Goal: Task Accomplishment & Management: Complete application form

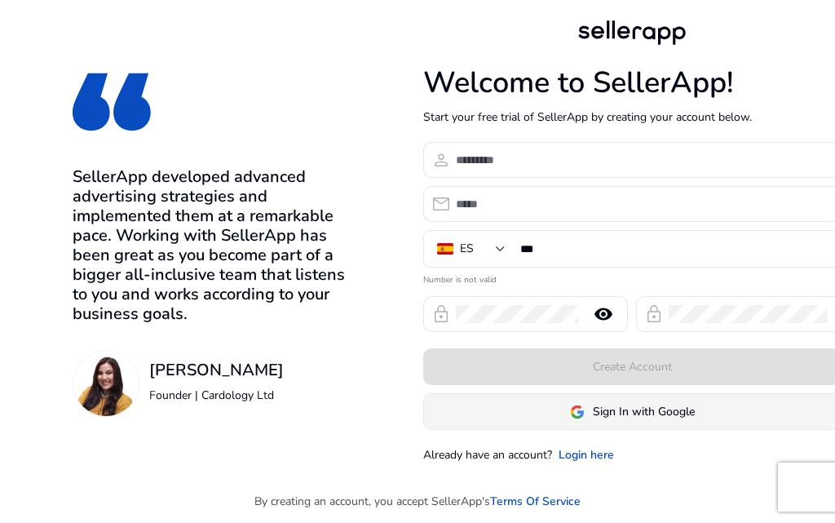
click at [621, 417] on span "Sign In with Google" at bounding box center [644, 411] width 102 height 17
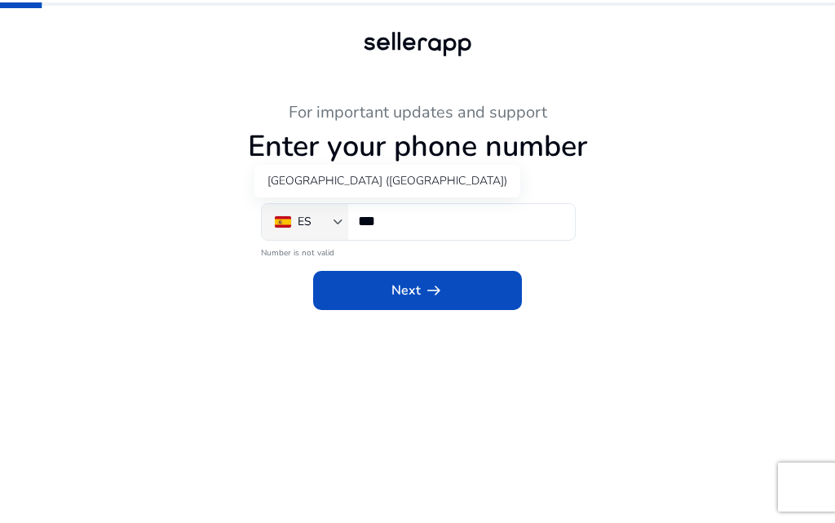
click at [330, 222] on div "ES" at bounding box center [304, 222] width 59 height 18
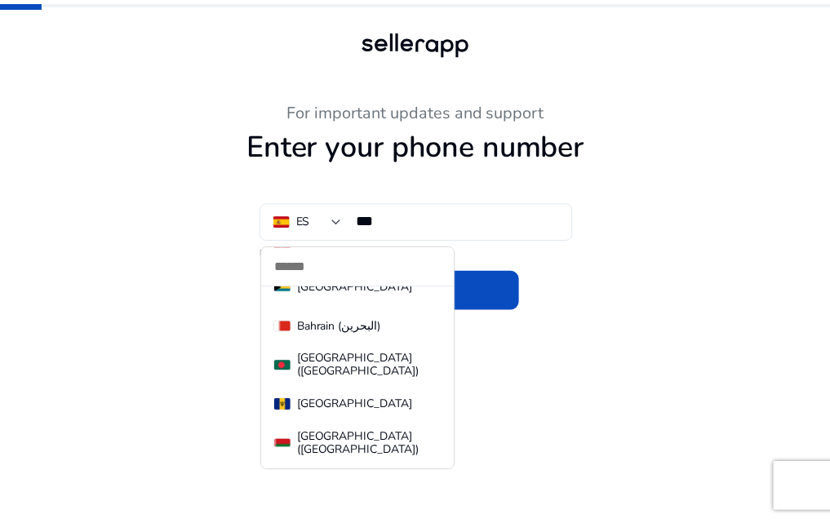
scroll to position [528, 0]
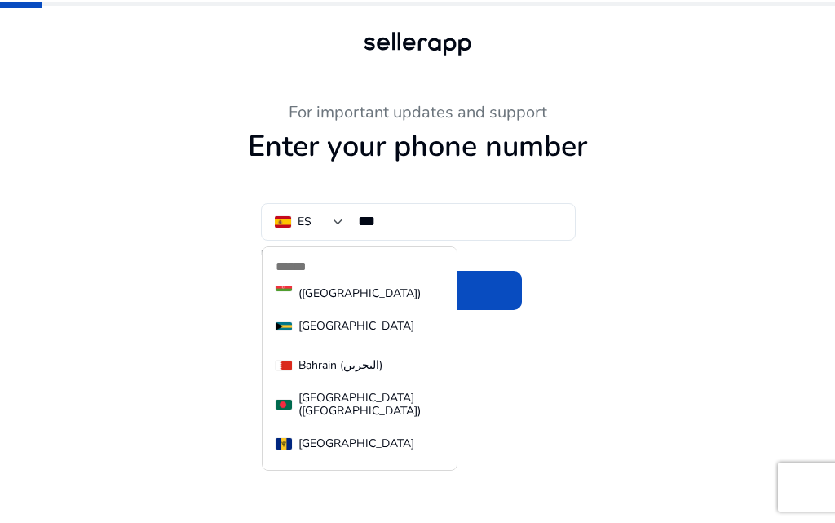
click at [329, 405] on div "[GEOGRAPHIC_DATA] ([GEOGRAPHIC_DATA])" at bounding box center [371, 405] width 145 height 26
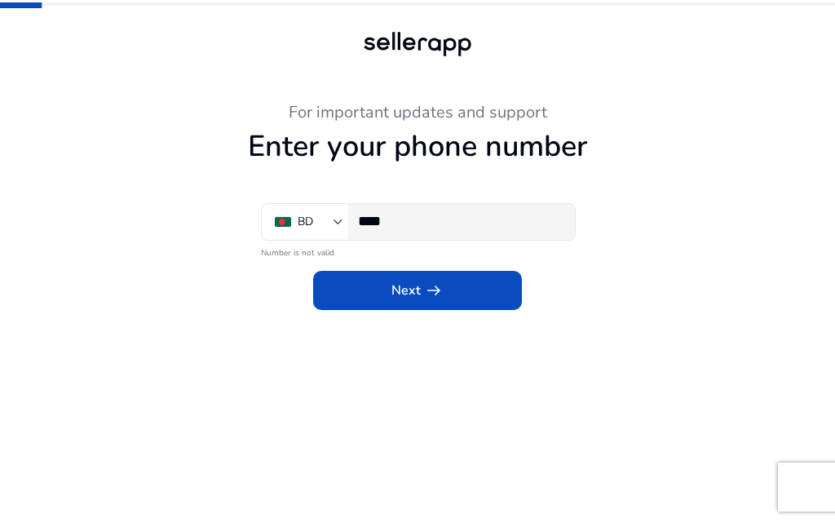
click at [424, 219] on input "****" at bounding box center [460, 221] width 204 height 18
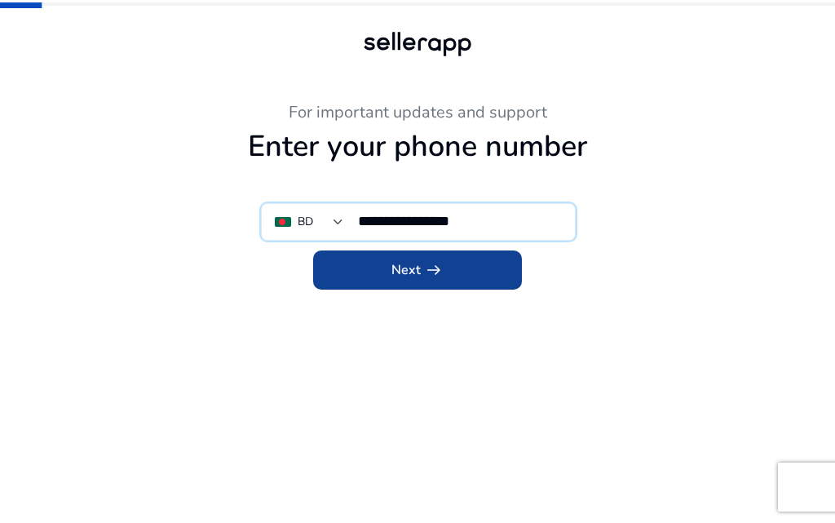
type input "**********"
click at [427, 270] on span "arrow_right_alt" at bounding box center [434, 270] width 20 height 20
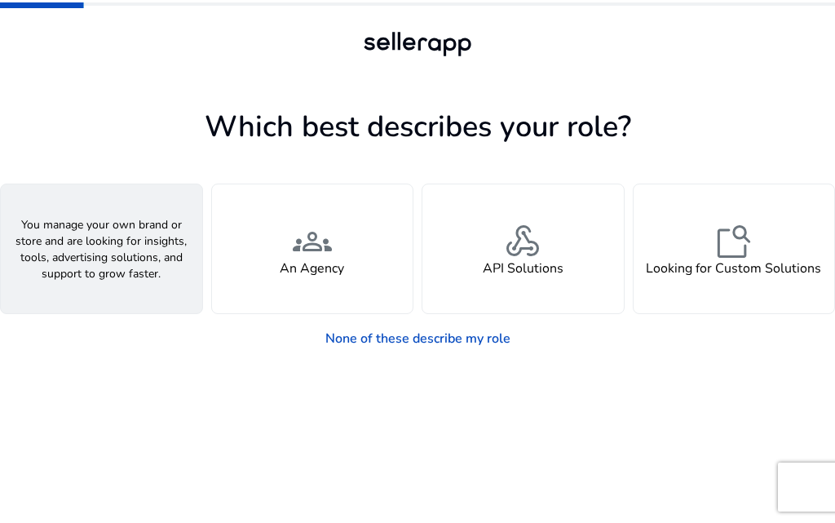
click at [86, 299] on div "person A Seller" at bounding box center [102, 248] width 202 height 129
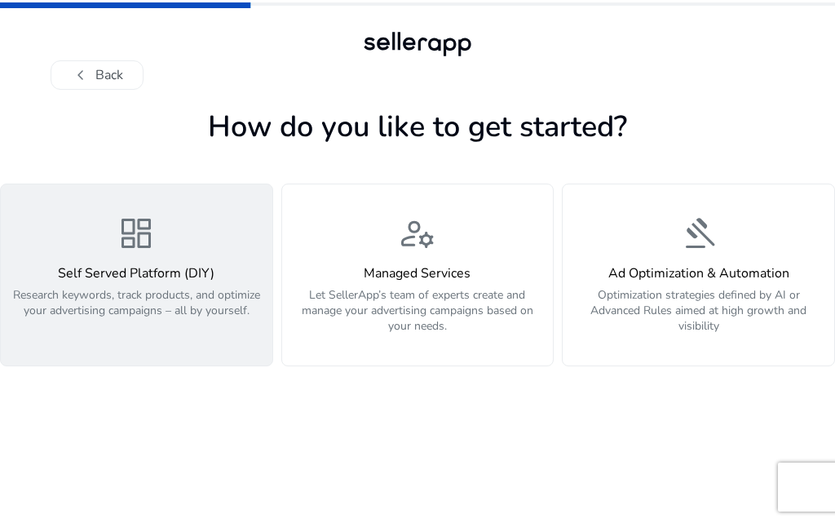
click at [162, 321] on p "Research keywords, track products, and optimize your advertising campaigns – al…" at bounding box center [137, 311] width 252 height 49
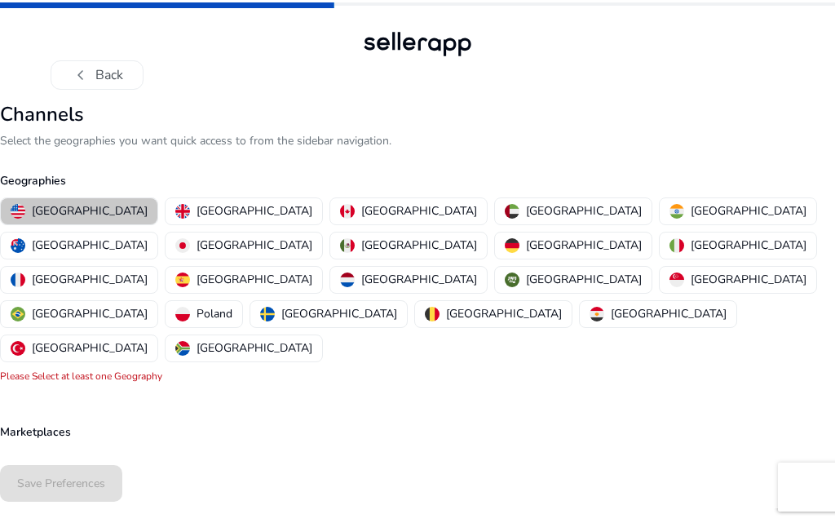
click at [82, 211] on p "[GEOGRAPHIC_DATA]" at bounding box center [90, 210] width 116 height 17
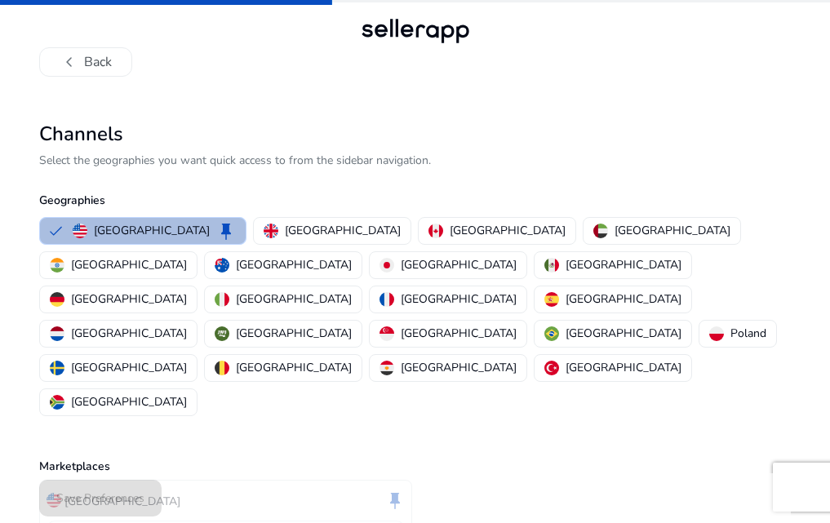
scroll to position [4, 0]
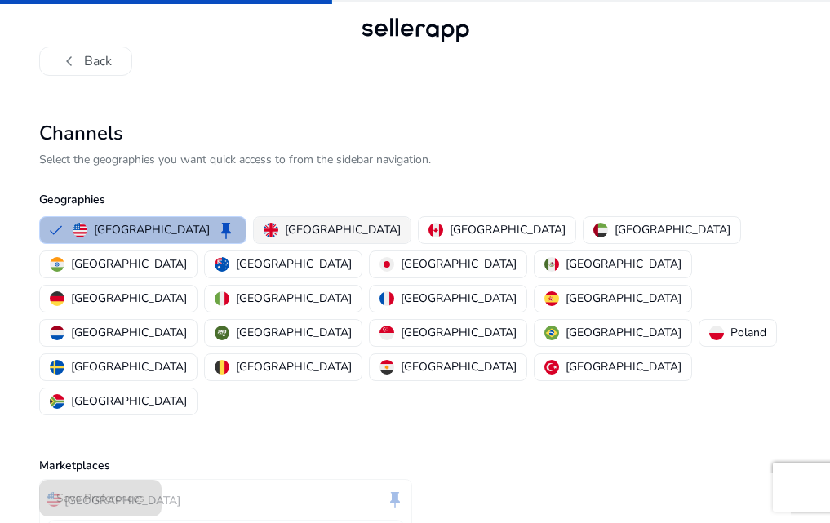
click at [285, 221] on p "[GEOGRAPHIC_DATA]" at bounding box center [343, 229] width 116 height 17
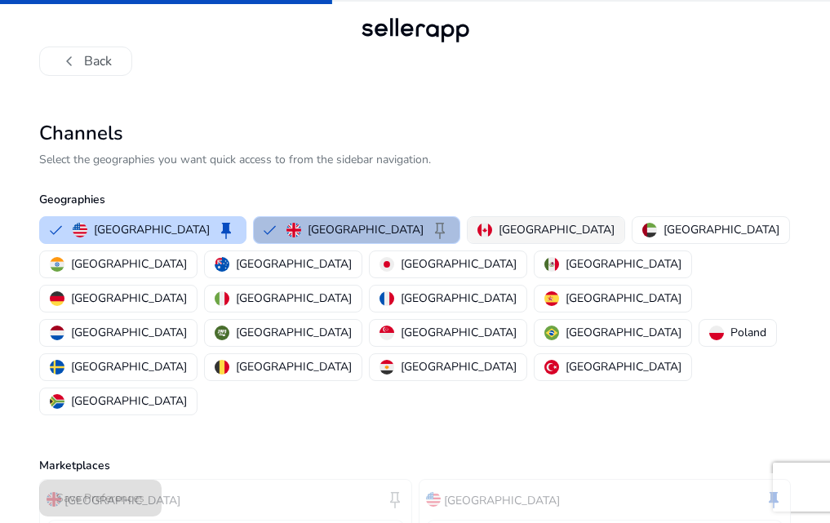
click at [498, 221] on p "[GEOGRAPHIC_DATA]" at bounding box center [556, 229] width 116 height 17
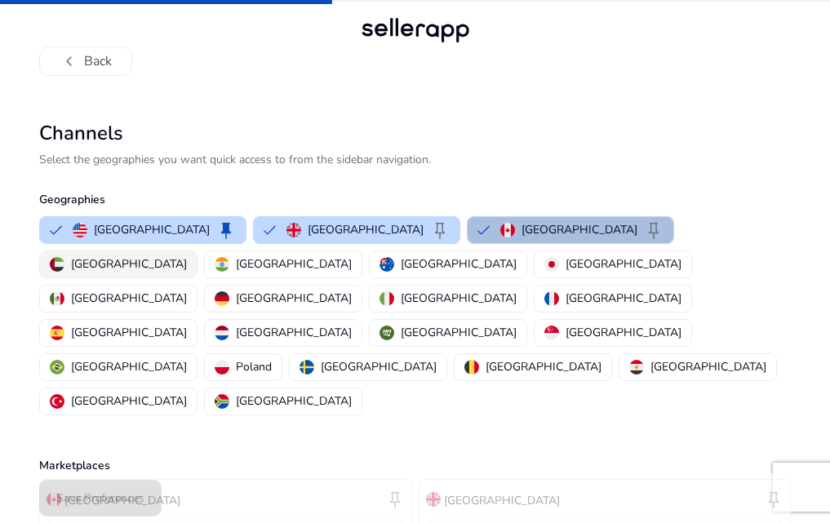
click at [187, 255] on p "[GEOGRAPHIC_DATA]" at bounding box center [129, 263] width 116 height 17
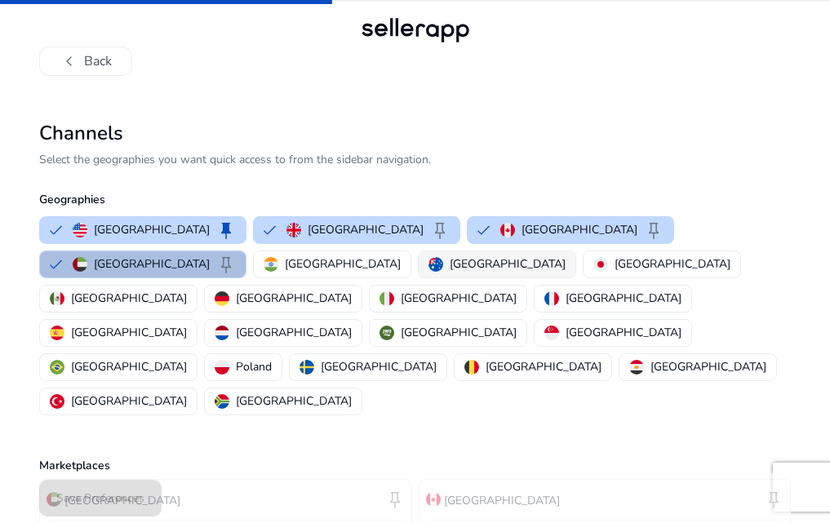
click at [450, 255] on p "[GEOGRAPHIC_DATA]" at bounding box center [508, 263] width 116 height 17
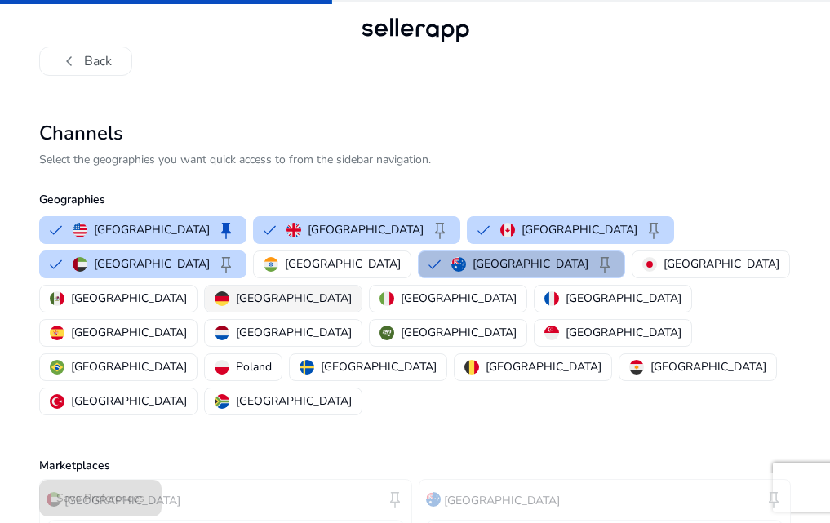
click at [352, 290] on p "[GEOGRAPHIC_DATA]" at bounding box center [294, 298] width 116 height 17
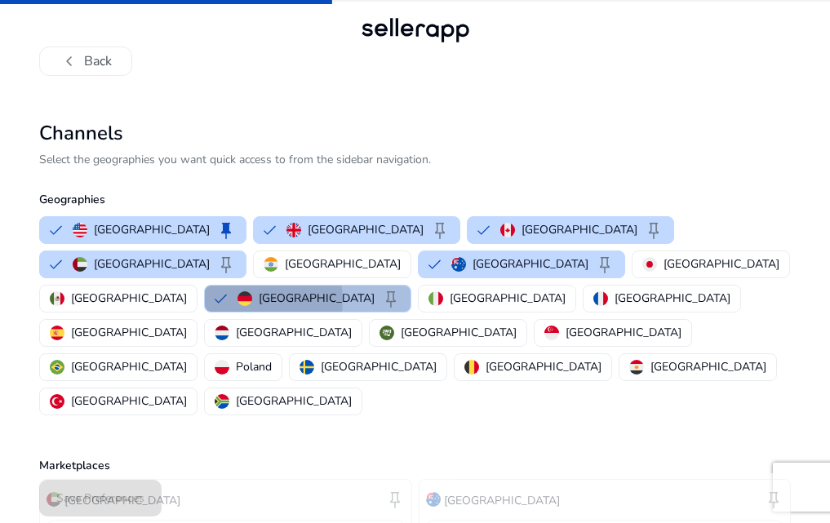
click at [356, 289] on div "Germany keep" at bounding box center [318, 299] width 163 height 20
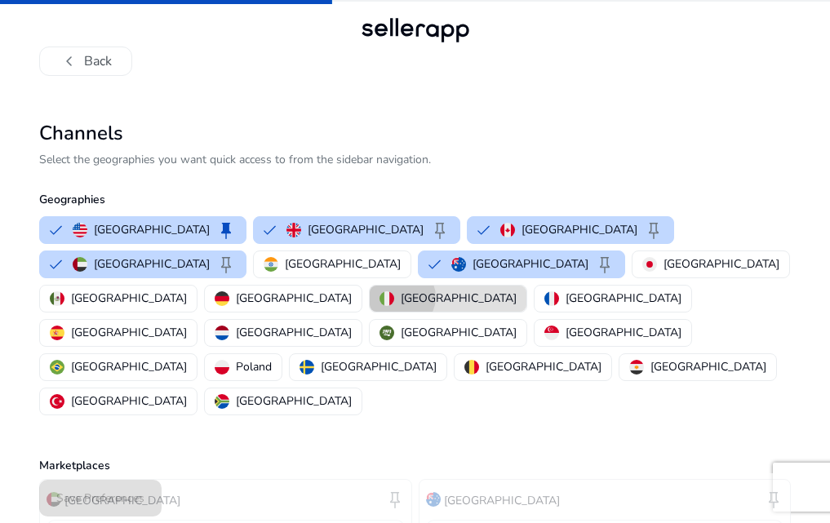
click at [433, 290] on div "[GEOGRAPHIC_DATA]" at bounding box center [447, 298] width 137 height 17
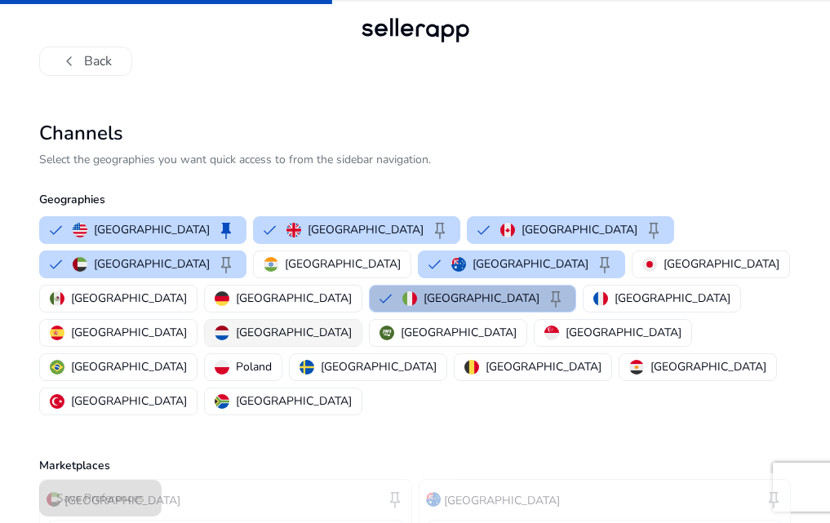
click at [352, 324] on p "[GEOGRAPHIC_DATA]" at bounding box center [294, 332] width 116 height 17
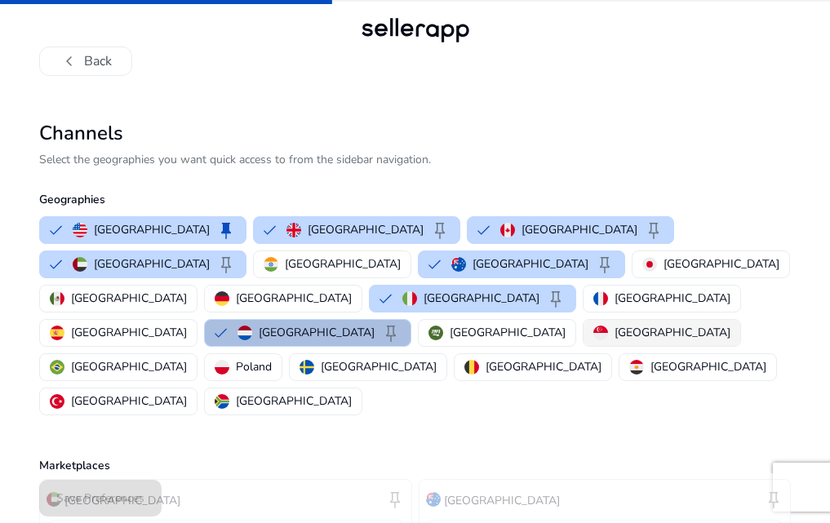
click at [614, 324] on p "[GEOGRAPHIC_DATA]" at bounding box center [672, 332] width 116 height 17
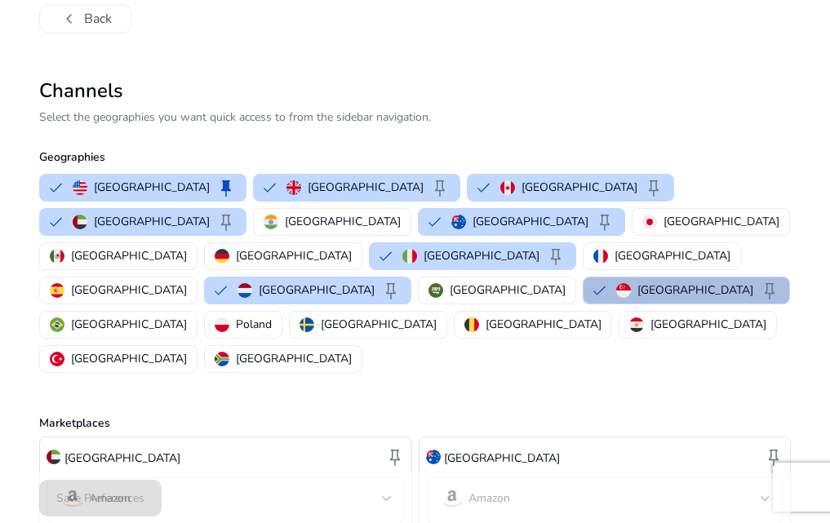
scroll to position [86, 0]
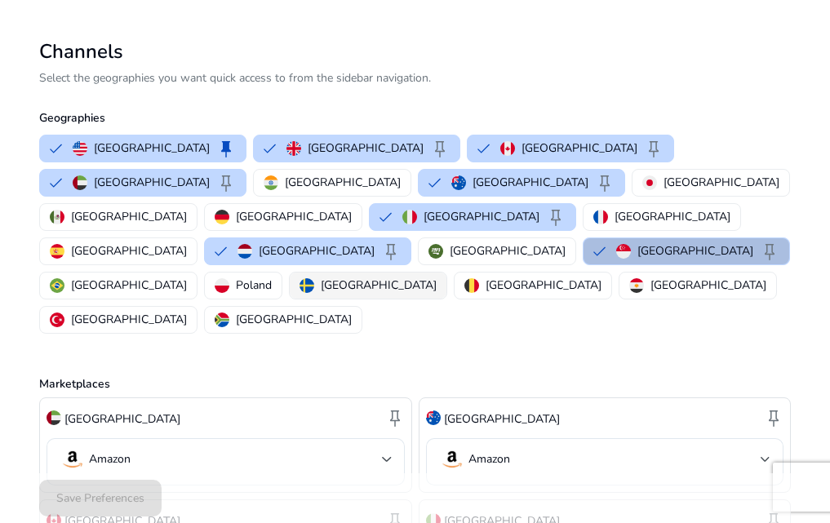
click at [436, 277] on p "[GEOGRAPHIC_DATA]" at bounding box center [379, 285] width 116 height 17
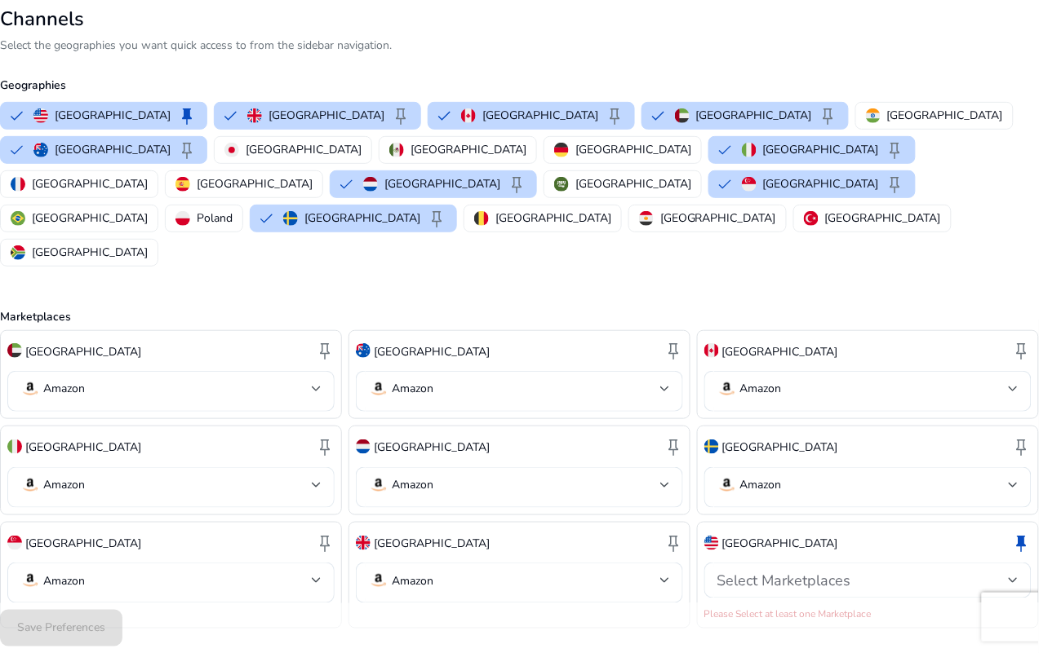
scroll to position [104, 0]
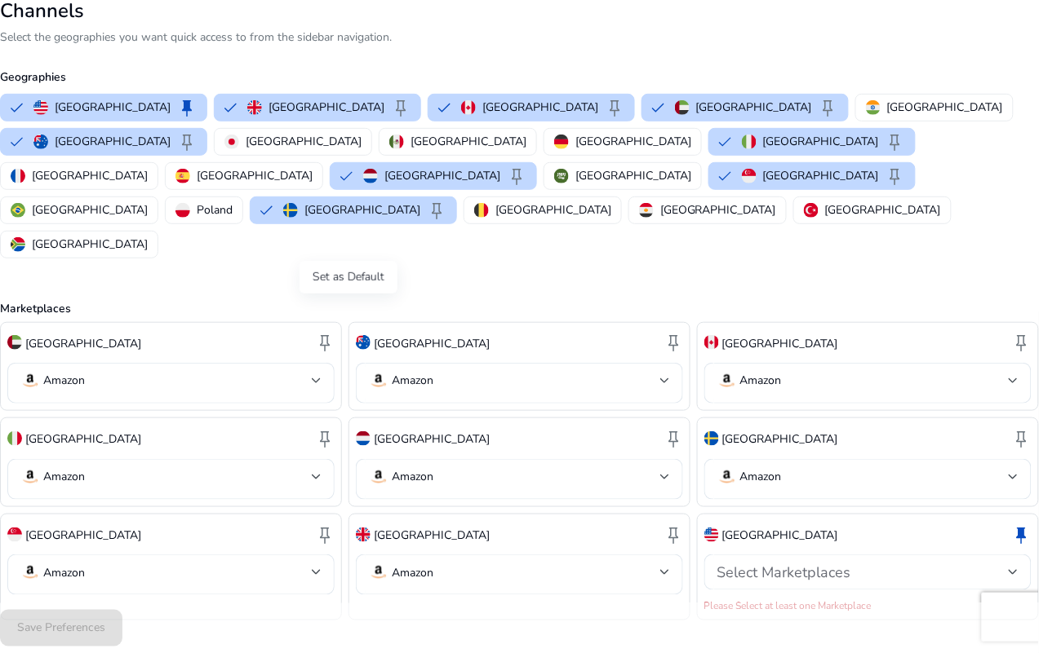
click at [334, 333] on span "keep" at bounding box center [325, 343] width 20 height 20
click at [334, 429] on span "keep" at bounding box center [325, 439] width 20 height 20
click at [334, 522] on span "keep" at bounding box center [325, 535] width 20 height 20
click at [334, 333] on span "keep" at bounding box center [325, 343] width 20 height 20
